Goal: Information Seeking & Learning: Learn about a topic

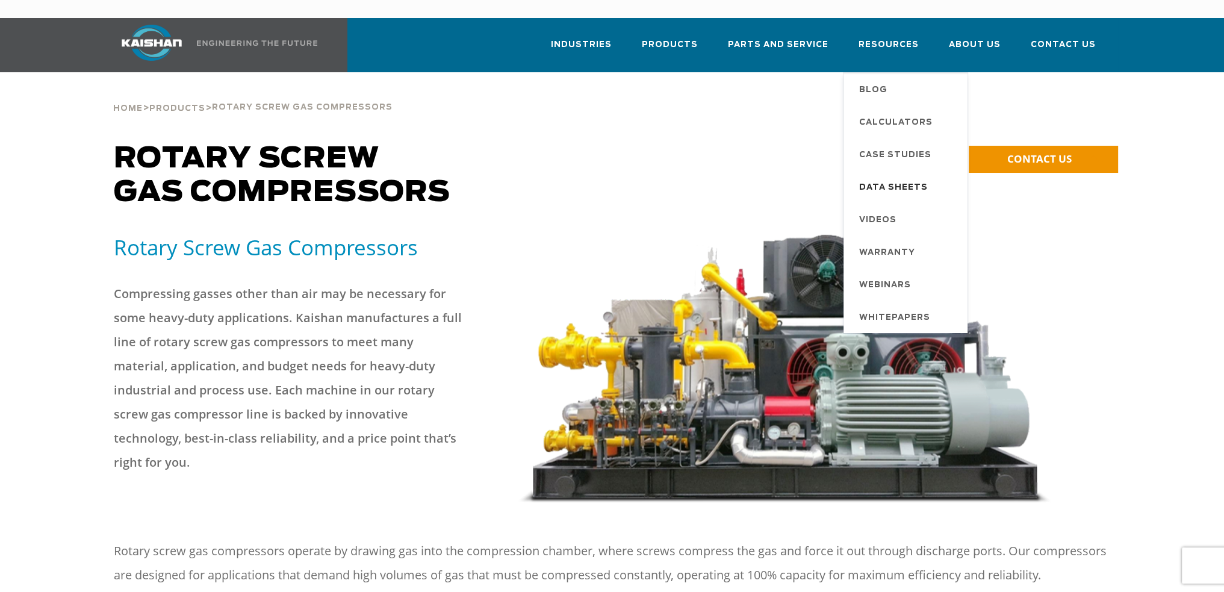
click at [903, 178] on span "Data Sheets" at bounding box center [893, 188] width 69 height 20
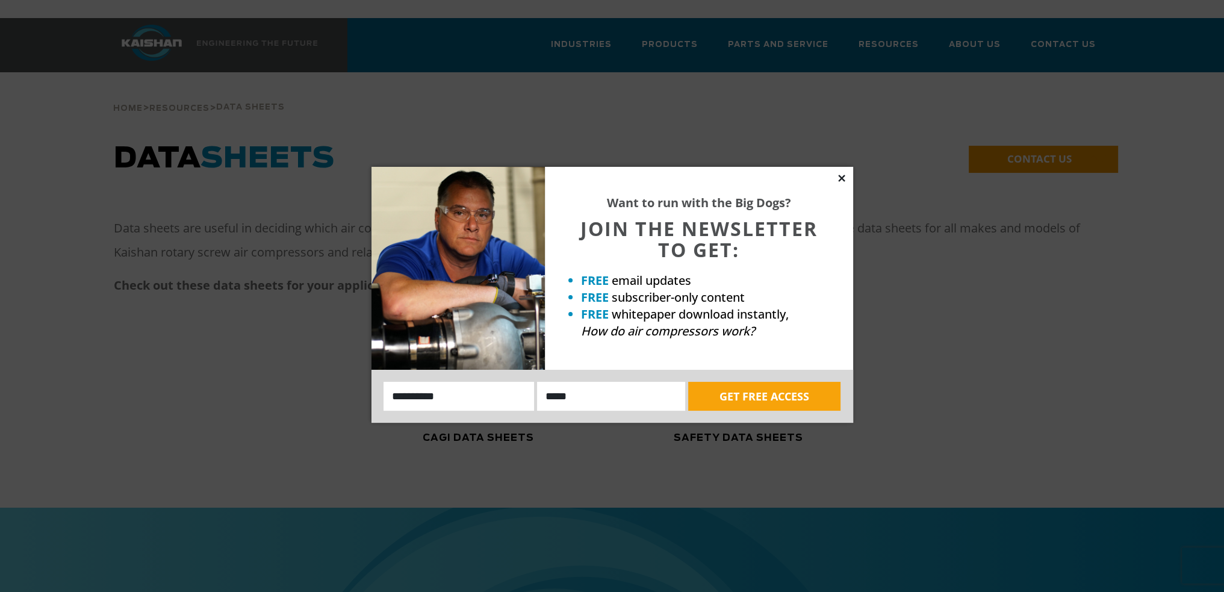
click at [844, 175] on icon at bounding box center [841, 178] width 11 height 11
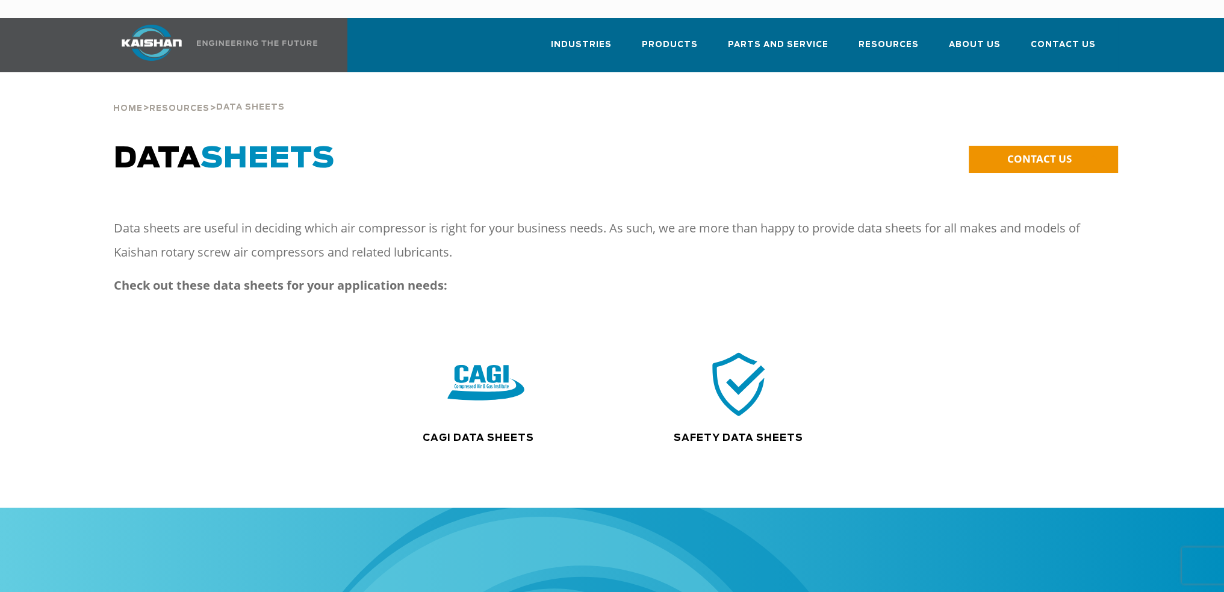
click at [474, 359] on img at bounding box center [485, 384] width 77 height 78
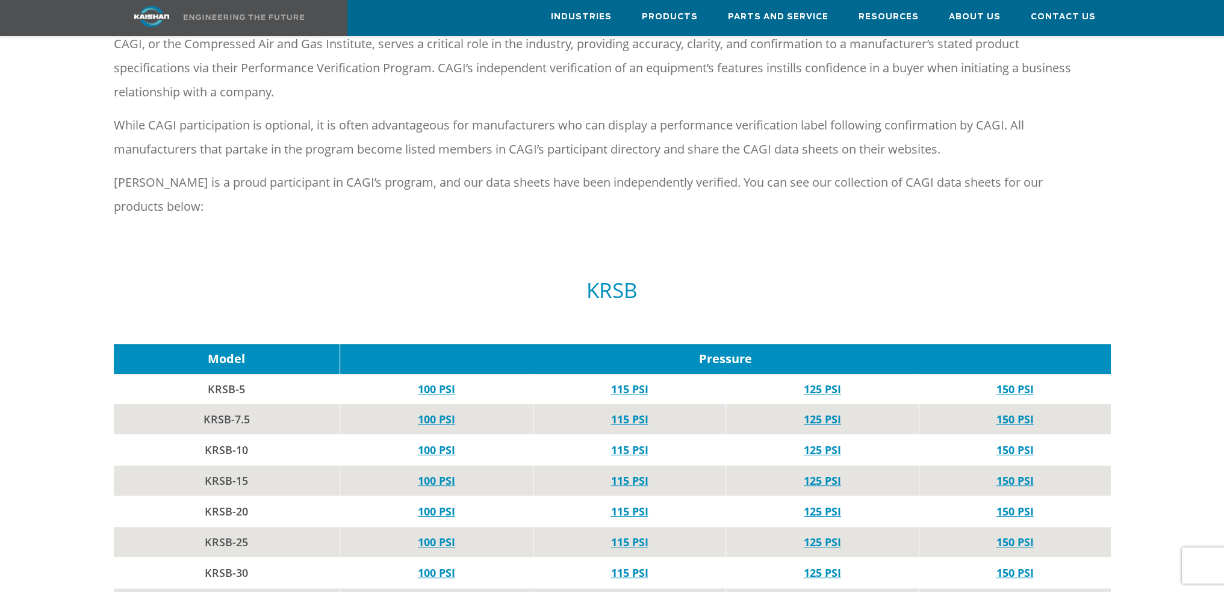
scroll to position [542, 0]
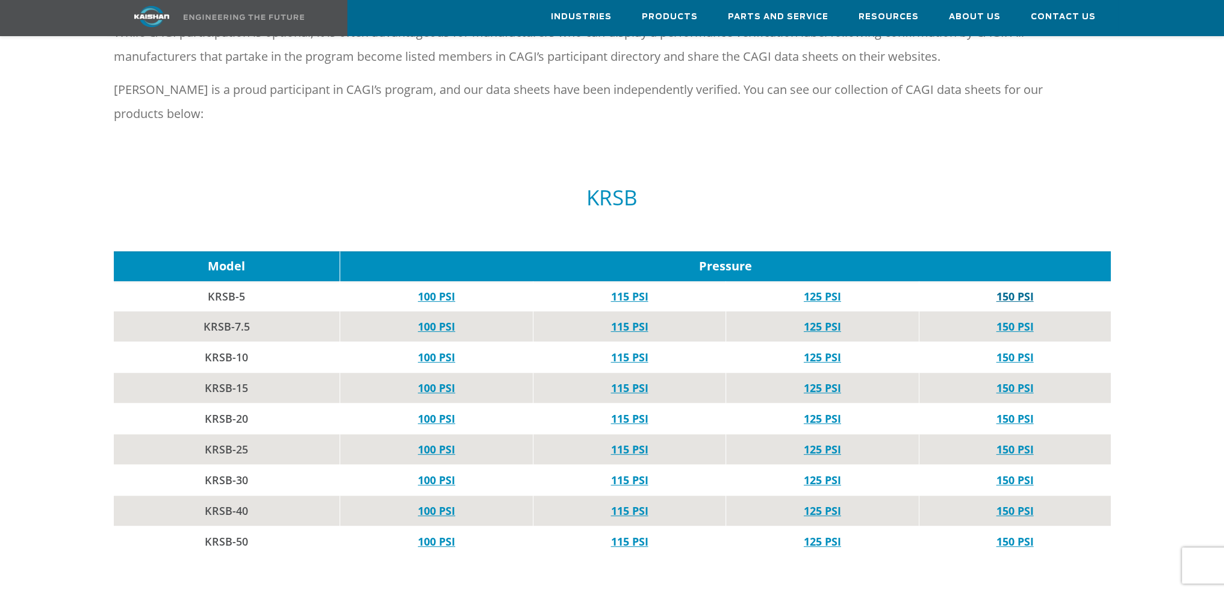
click at [1009, 289] on link "150 PSI" at bounding box center [1014, 296] width 37 height 14
click at [1011, 534] on link "150 PSI" at bounding box center [1014, 541] width 37 height 14
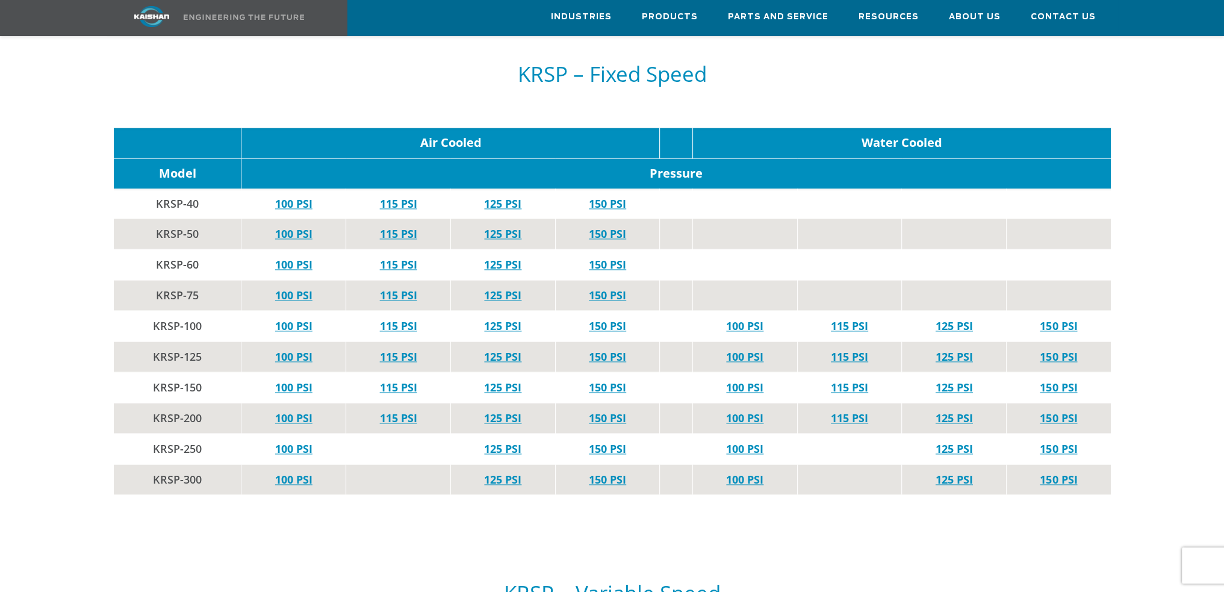
scroll to position [2288, 0]
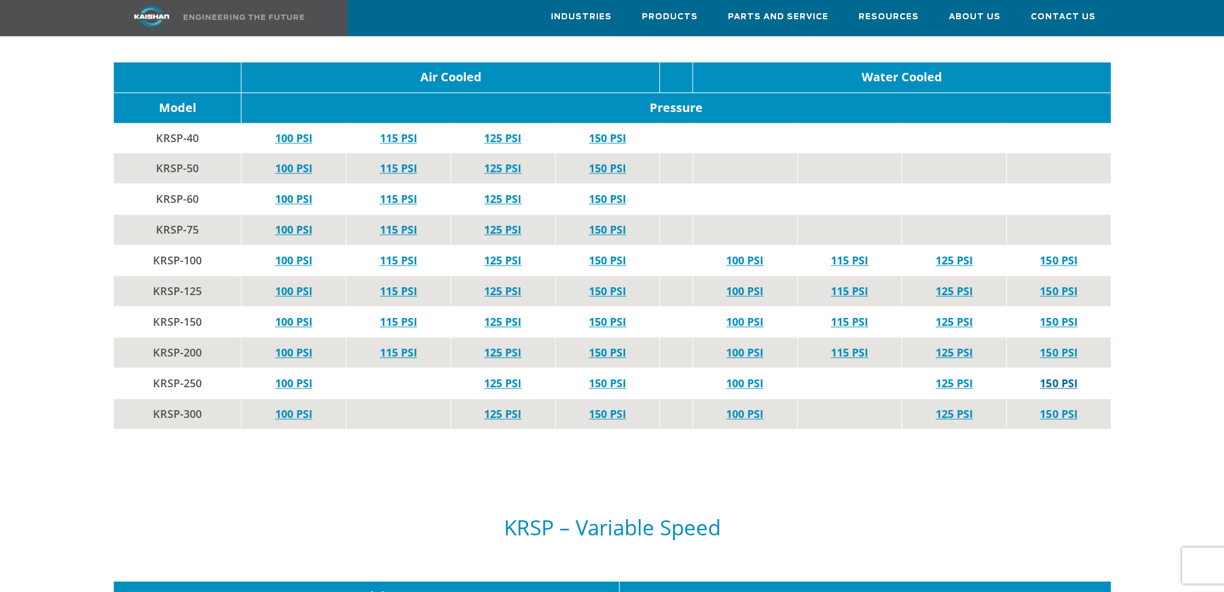
click at [1050, 376] on link "150 PSI" at bounding box center [1058, 383] width 37 height 14
click at [1062, 406] on link "150 PSI" at bounding box center [1058, 413] width 37 height 14
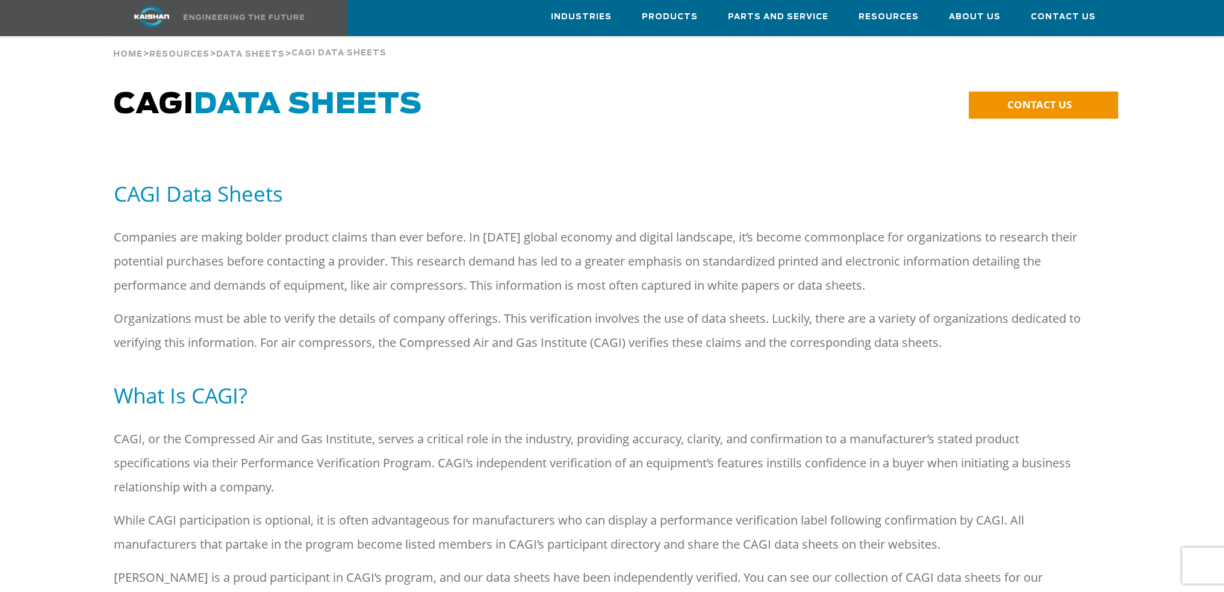
scroll to position [0, 0]
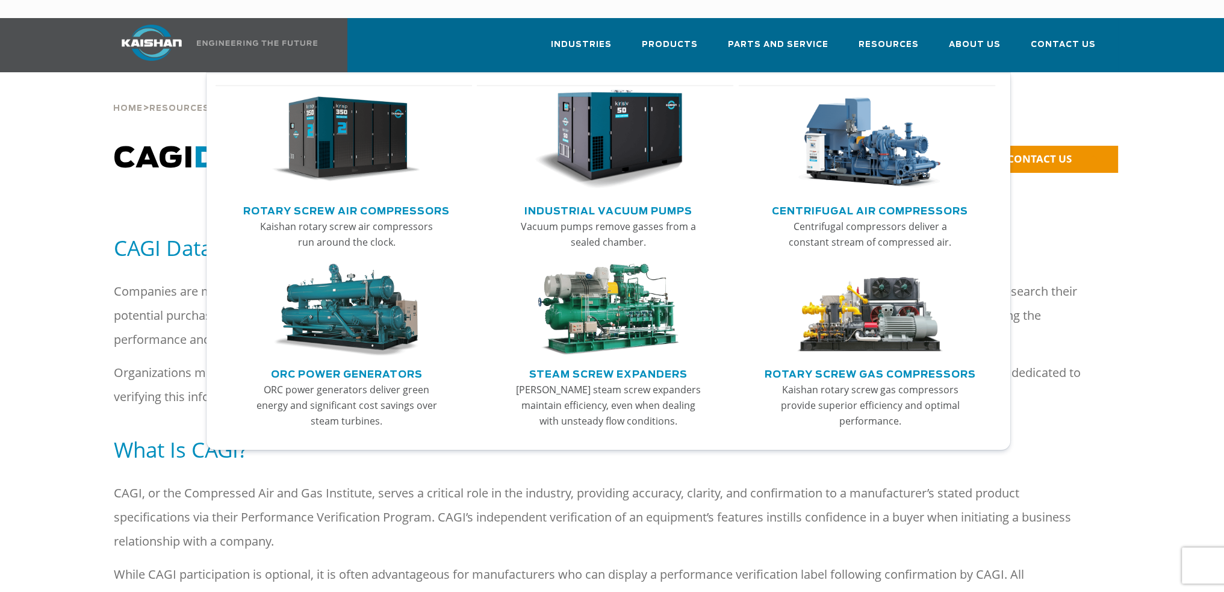
click at [842, 364] on link "Rotary Screw Gas Compressors" at bounding box center [870, 373] width 211 height 18
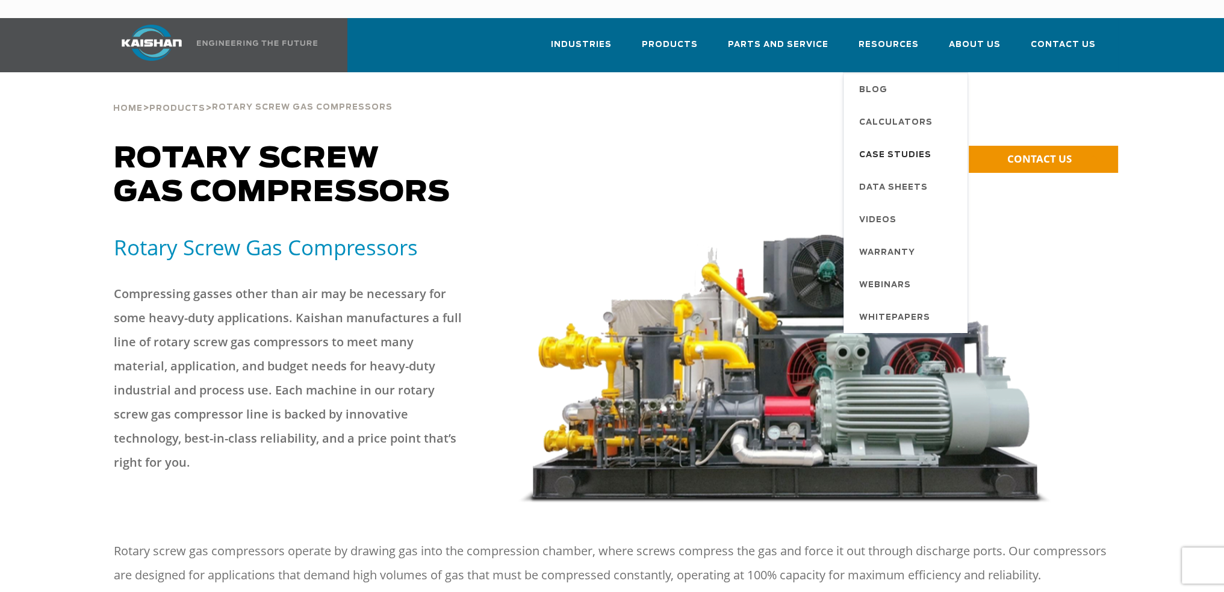
click at [890, 145] on span "Case Studies" at bounding box center [895, 155] width 72 height 20
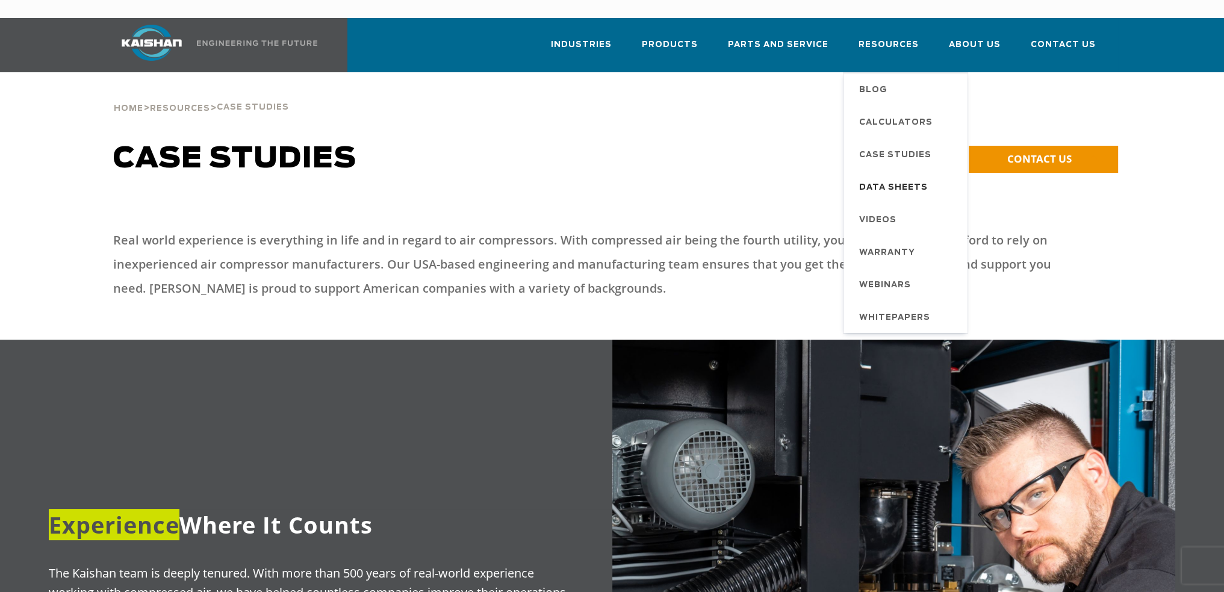
click at [896, 178] on span "Data Sheets" at bounding box center [893, 188] width 69 height 20
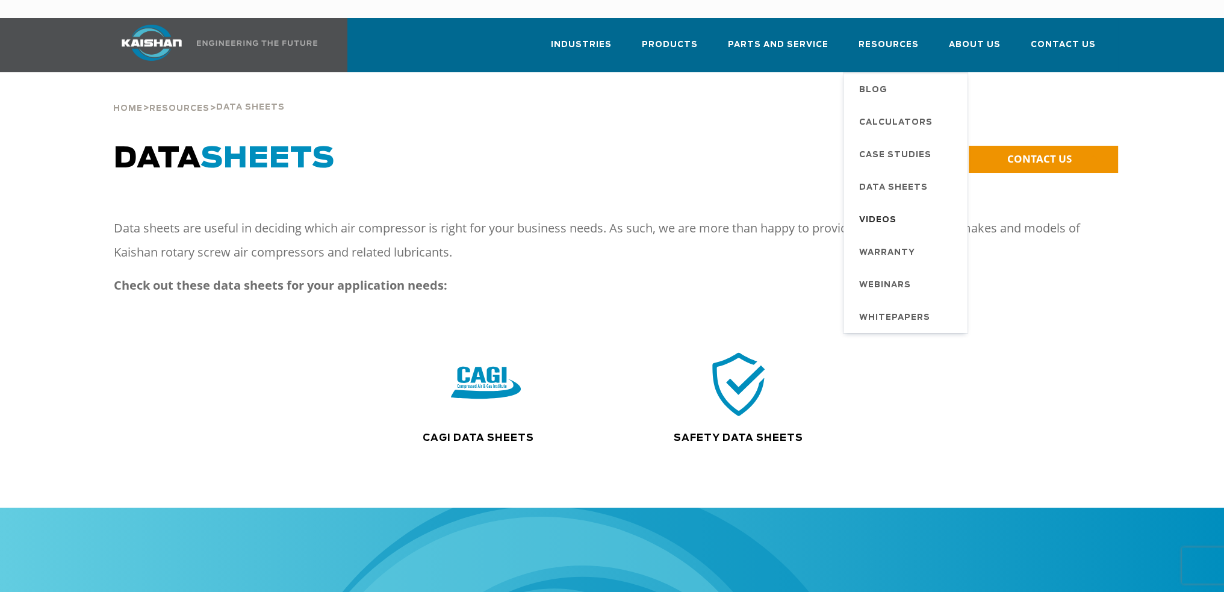
click at [887, 210] on span "Videos" at bounding box center [877, 220] width 37 height 20
click at [891, 145] on span "Case Studies" at bounding box center [895, 155] width 72 height 20
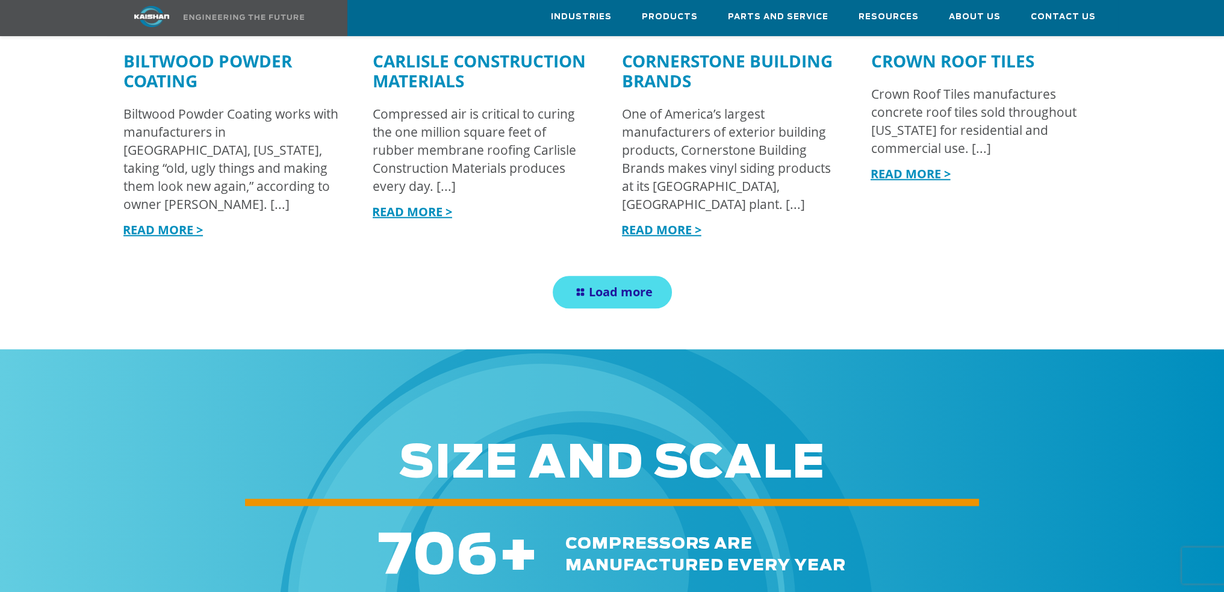
scroll to position [1565, 0]
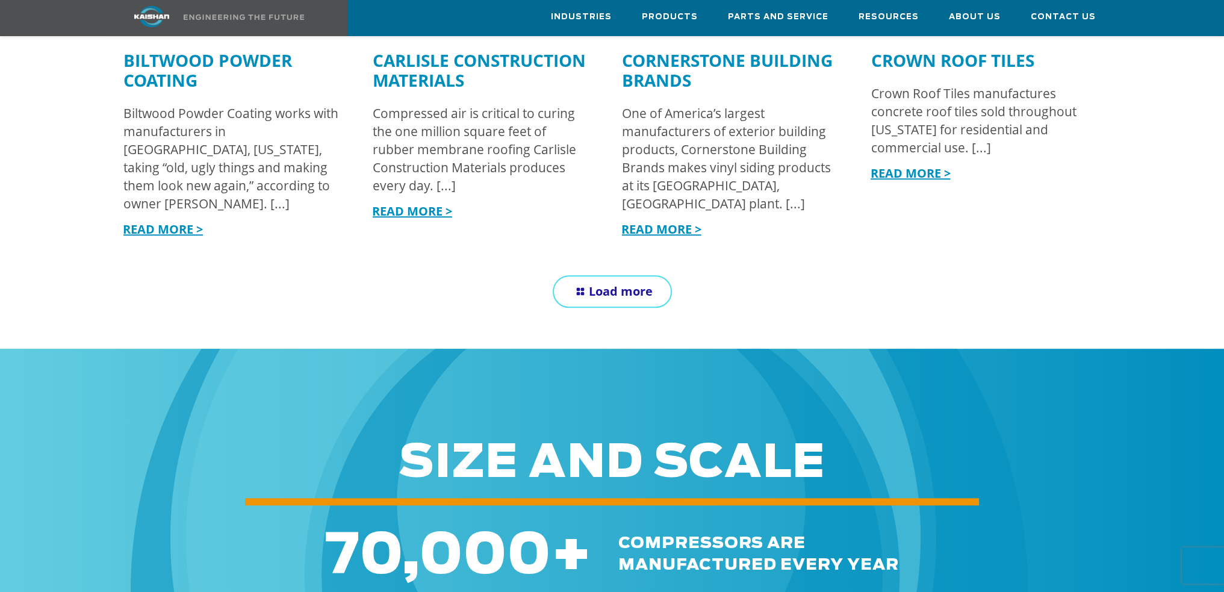
click at [626, 283] on span "Load more" at bounding box center [621, 291] width 64 height 16
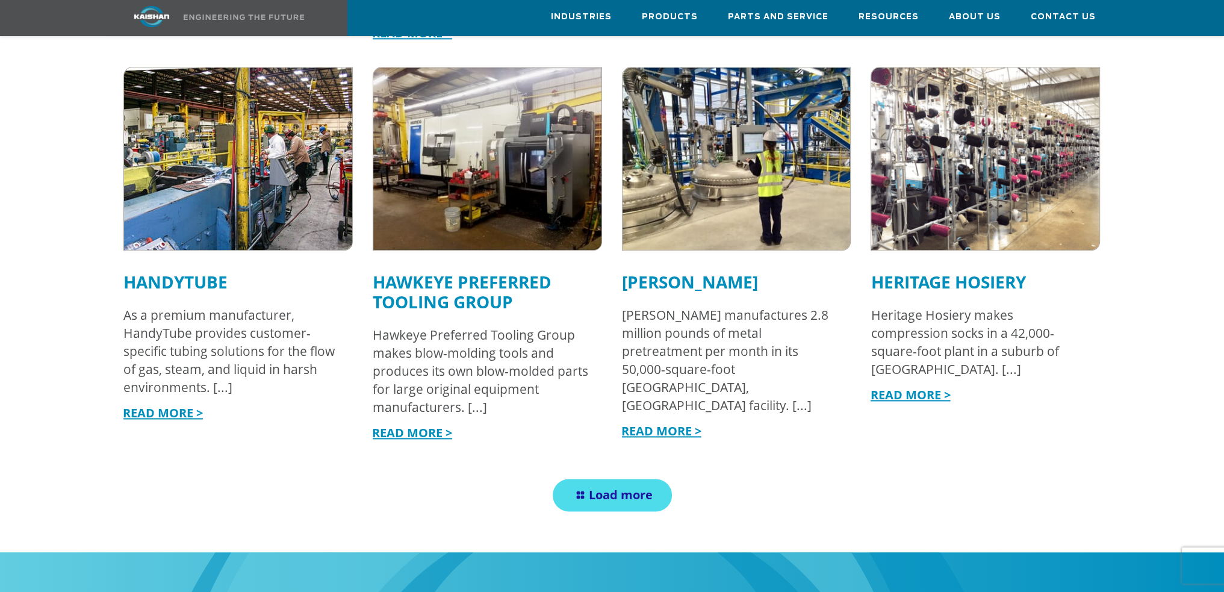
scroll to position [2167, 0]
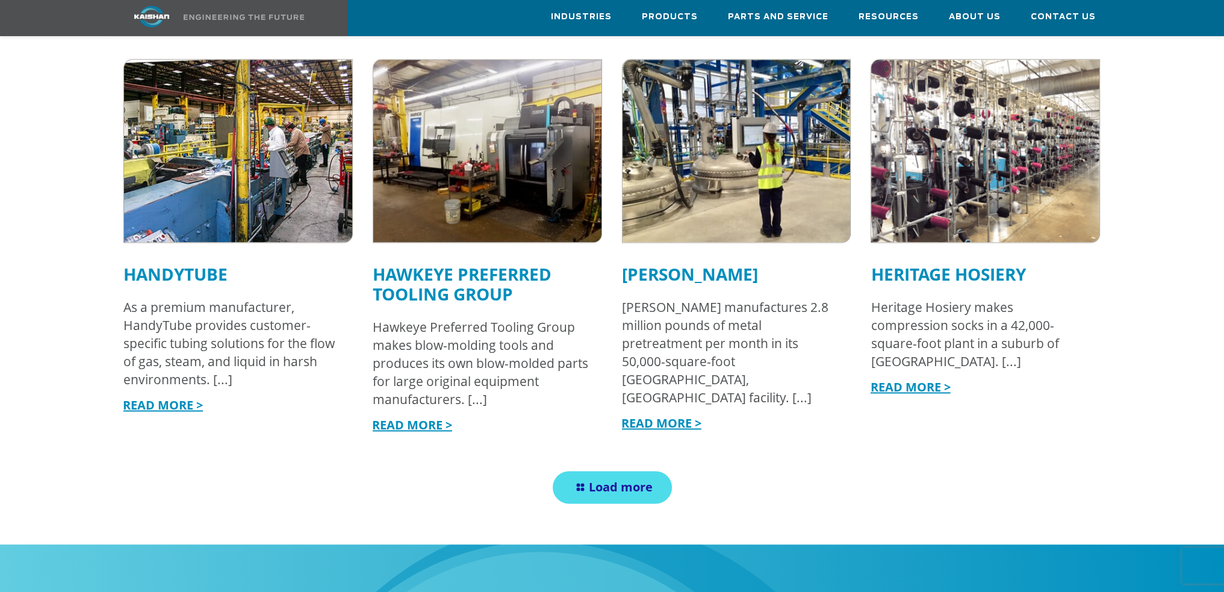
click at [671, 415] on link "READ MORE >" at bounding box center [661, 423] width 80 height 16
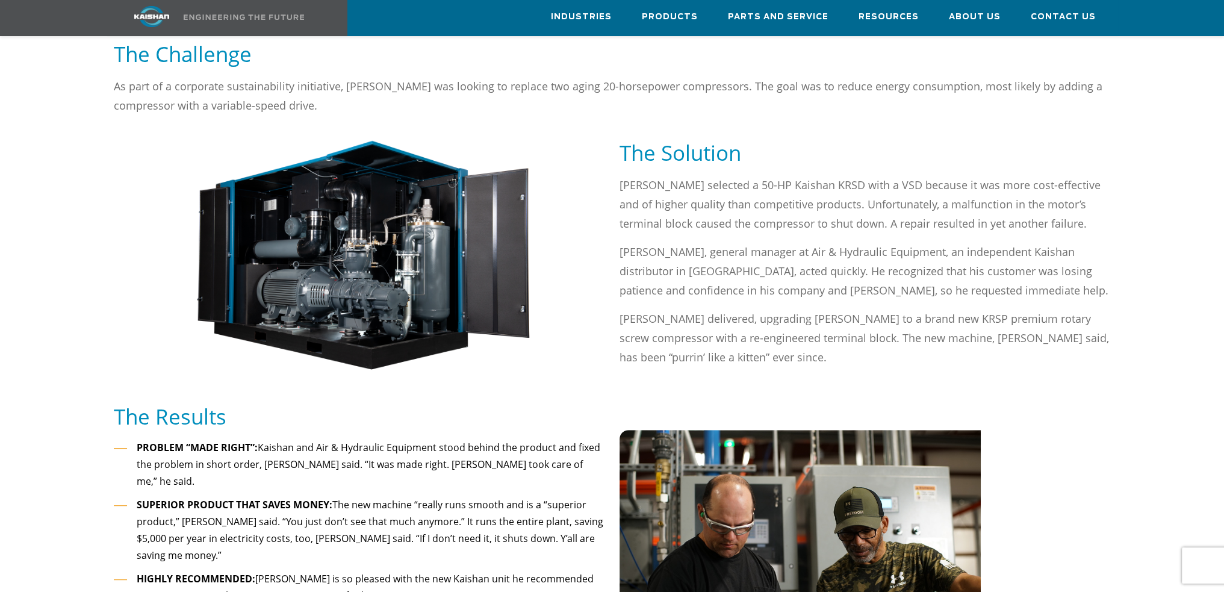
scroll to position [536, 0]
